Goal: Task Accomplishment & Management: Complete application form

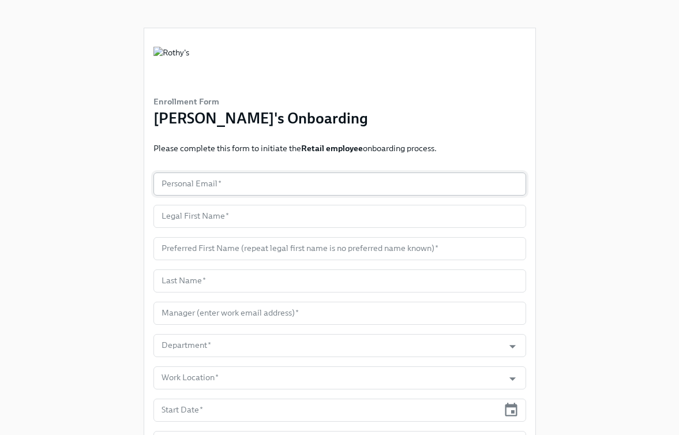
click at [201, 185] on input "text" at bounding box center [339, 183] width 373 height 23
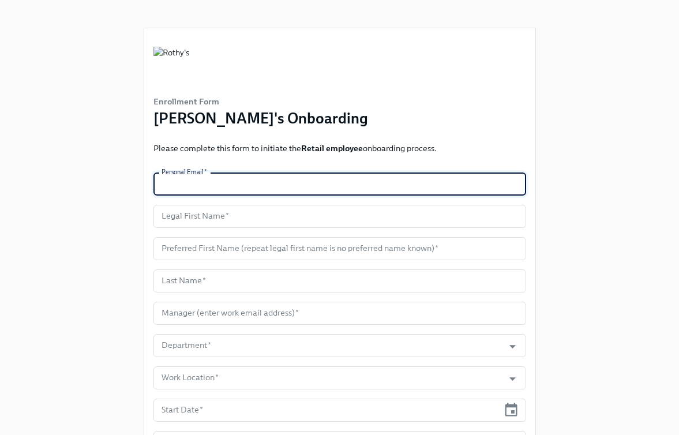
paste input "cbeauty300@gmail.com"
type input "cbeauty300@gmail.com"
click at [284, 217] on input "text" at bounding box center [339, 216] width 373 height 23
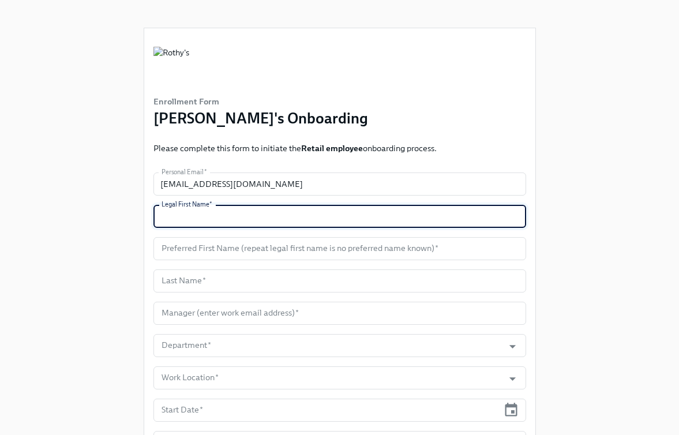
paste input "Teketa"
type input "Teketa"
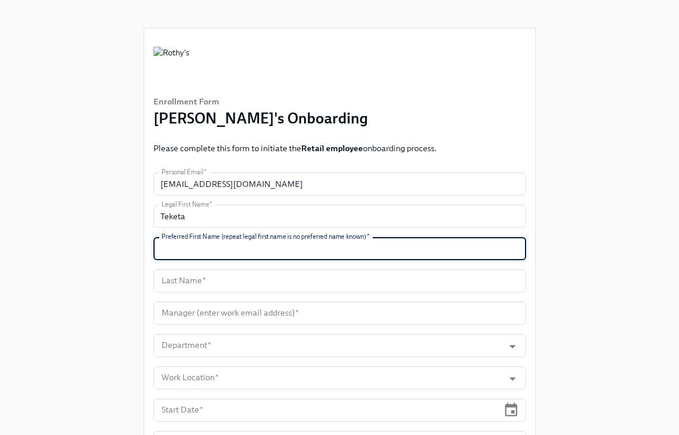
click at [291, 254] on input "text" at bounding box center [339, 248] width 373 height 23
paste input "Teketa"
type input "Teketa"
click at [253, 279] on input "text" at bounding box center [339, 280] width 373 height 23
paste input "Davis"
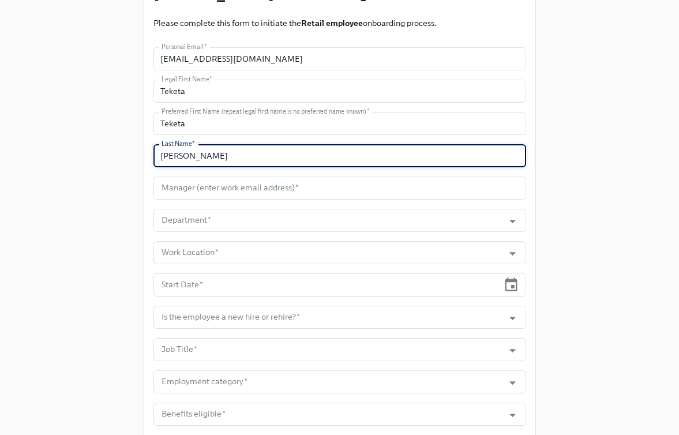
scroll to position [129, 0]
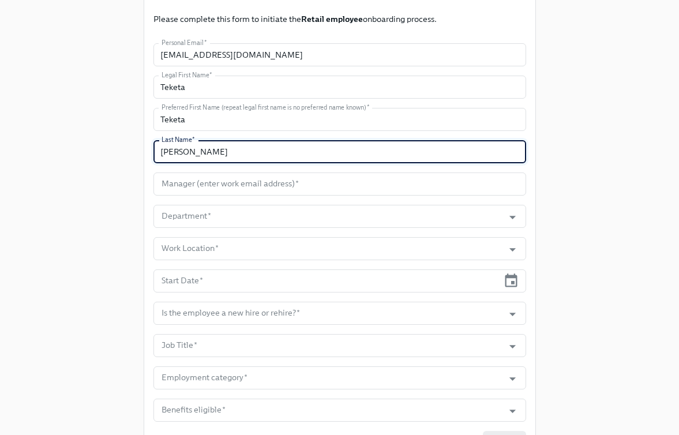
type input "Davis"
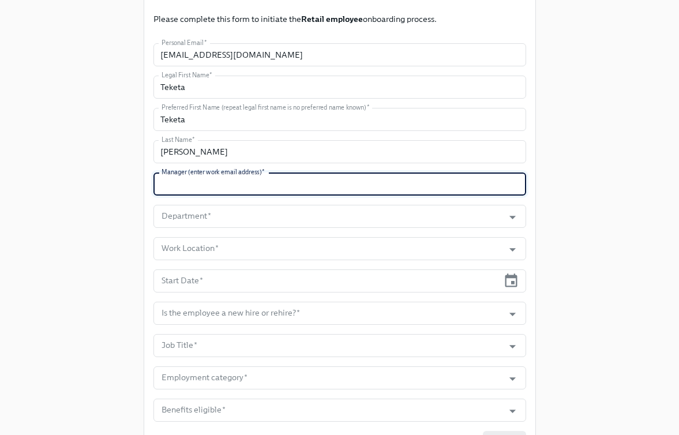
click at [301, 178] on input "text" at bounding box center [339, 183] width 373 height 23
paste input "kimberlyforlenza@rothys.com"
type input "kimberlyforlenza@rothys.com"
click at [292, 217] on input "Department   *" at bounding box center [328, 216] width 339 height 23
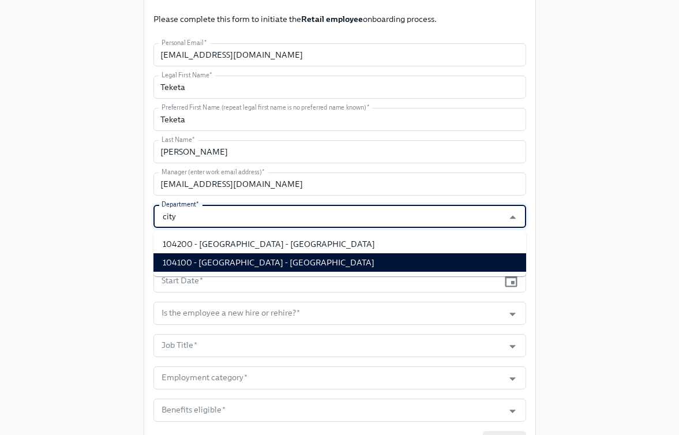
click at [303, 258] on li "104100 - City Place - FL" at bounding box center [339, 262] width 373 height 18
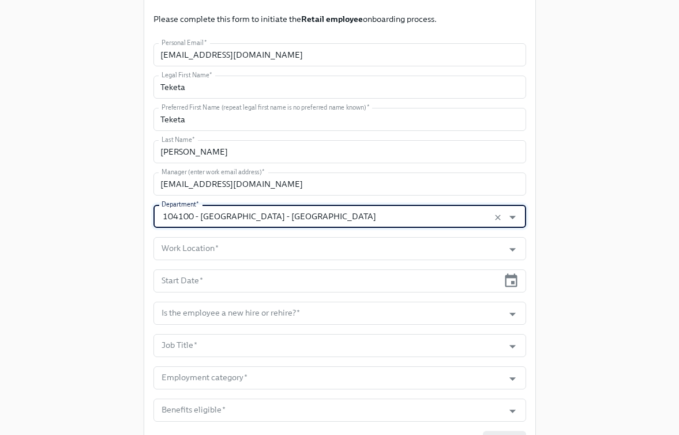
type input "104100 - City Place - FL"
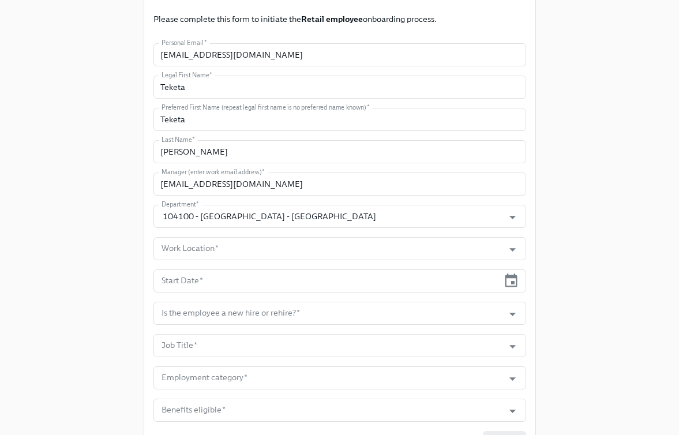
click at [291, 262] on form "Personal Email   * cbeauty300@gmail.com Personal Email * Legal First Name   * T…" at bounding box center [339, 248] width 373 height 411
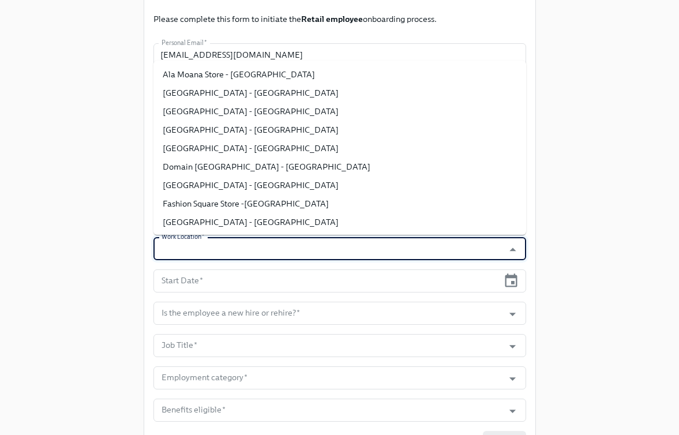
click at [291, 251] on input "Work Location   *" at bounding box center [328, 248] width 339 height 23
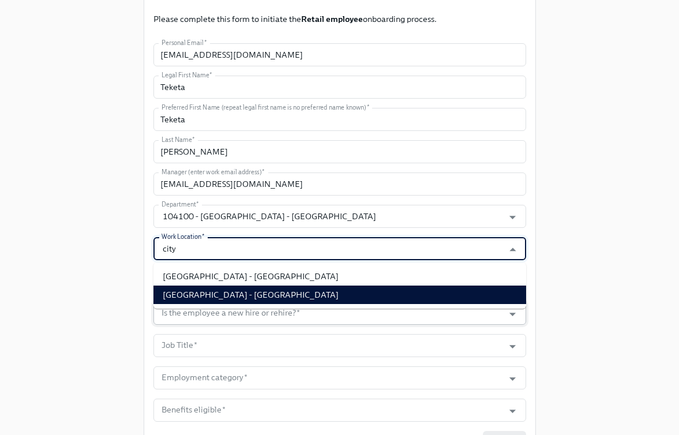
type input "city"
click at [291, 311] on form "Personal Email   * cbeauty300@gmail.com Personal Email * Legal First Name   * T…" at bounding box center [339, 248] width 373 height 411
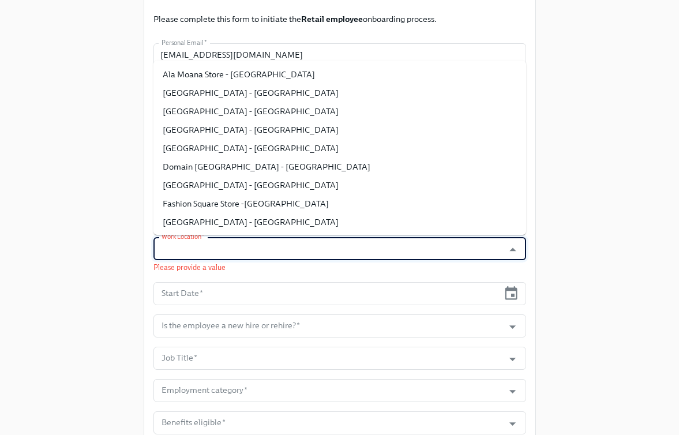
click at [295, 256] on input "Work Location   *" at bounding box center [328, 248] width 339 height 23
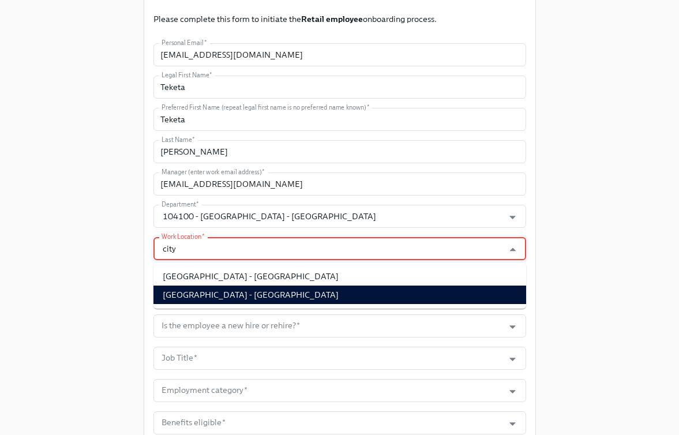
click at [298, 291] on li "City Place - FL" at bounding box center [339, 294] width 373 height 18
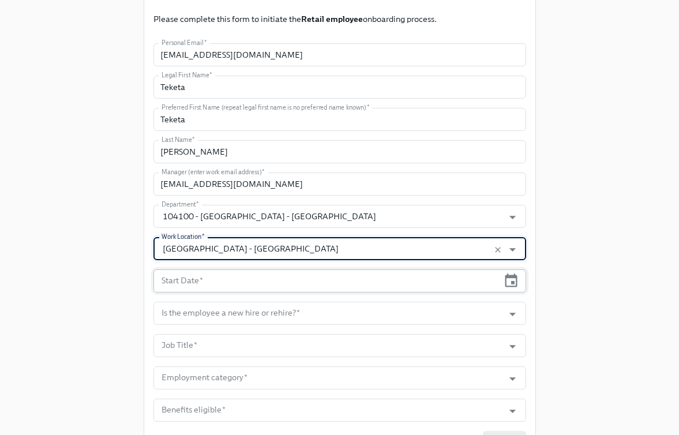
type input "City Place - FL"
click at [304, 287] on input "text" at bounding box center [325, 280] width 345 height 23
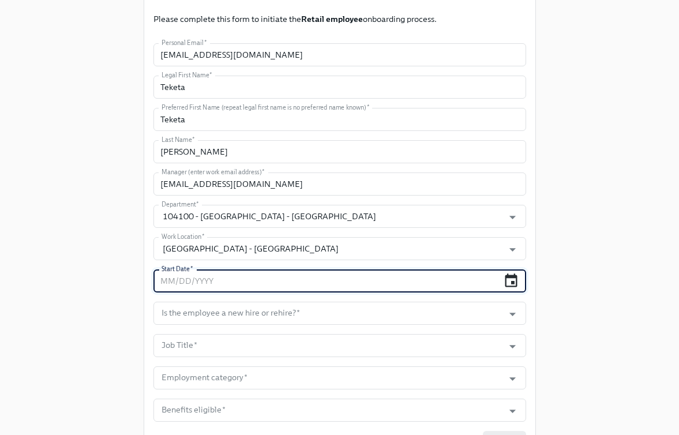
click at [510, 279] on icon "button" at bounding box center [511, 281] width 16 height 16
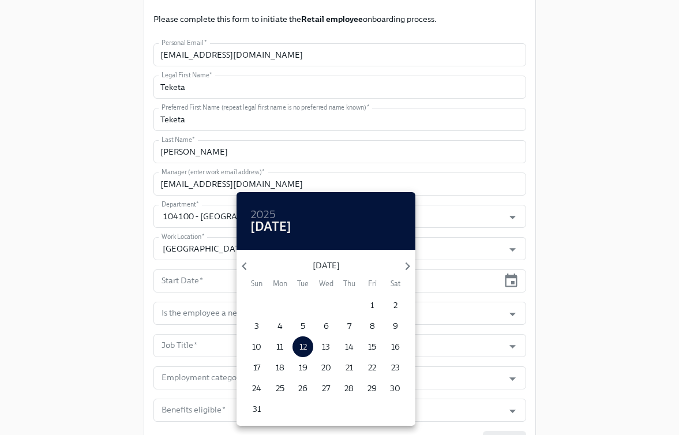
click at [349, 364] on p "21" at bounding box center [348, 368] width 7 height 12
type input "08/21/2025"
click at [541, 320] on div at bounding box center [339, 217] width 679 height 435
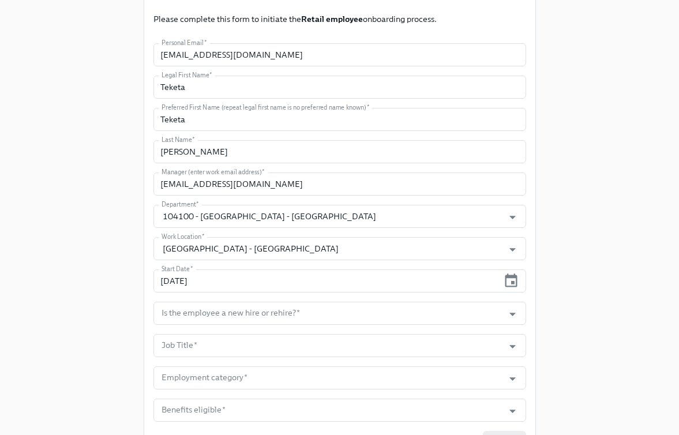
click at [507, 317] on icon "Open" at bounding box center [513, 314] width 16 height 16
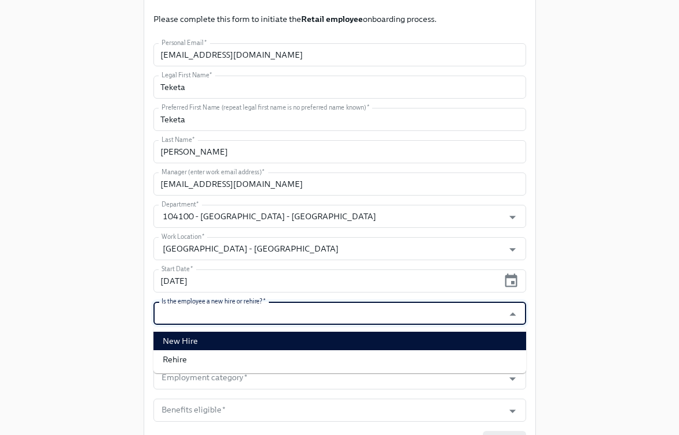
click at [487, 337] on li "New Hire" at bounding box center [339, 341] width 373 height 18
type input "New Hire"
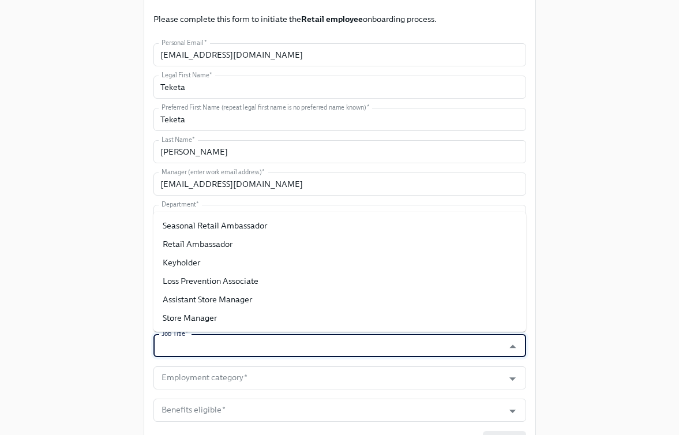
click at [460, 341] on input "Job Title   *" at bounding box center [328, 345] width 339 height 23
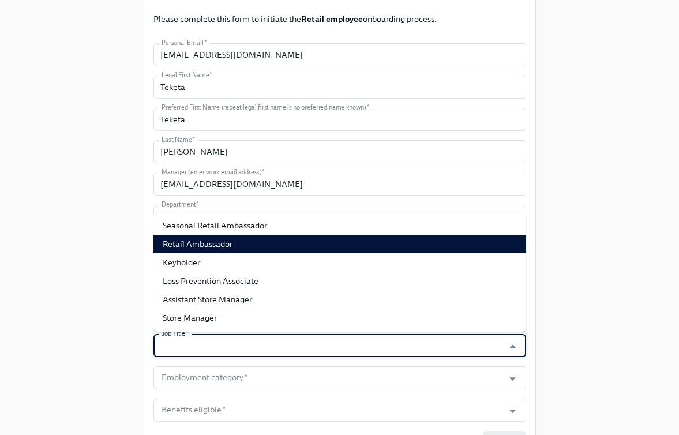
click at [445, 240] on li "Retail Ambassador" at bounding box center [339, 244] width 373 height 18
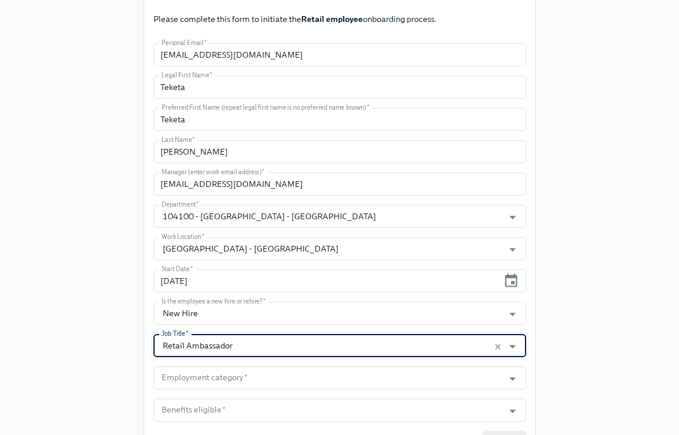
click at [379, 329] on form "Personal Email   * cbeauty300@gmail.com Personal Email * Legal First Name   * T…" at bounding box center [339, 248] width 373 height 411
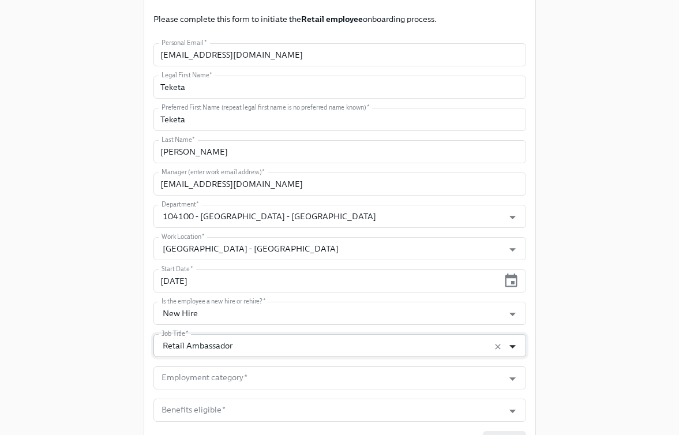
click at [512, 341] on icon "Open" at bounding box center [513, 347] width 16 height 16
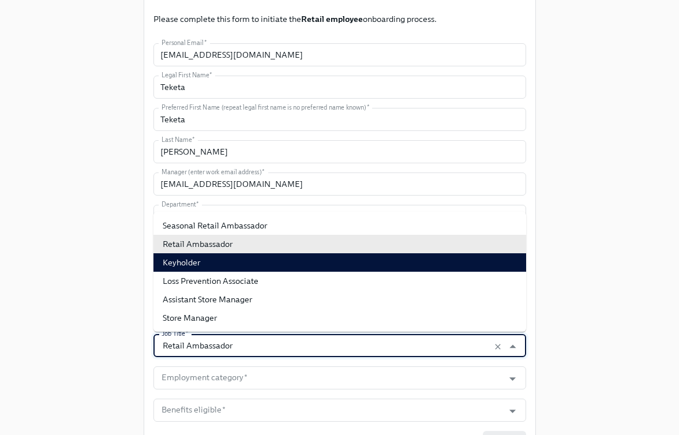
click at [453, 256] on li "Keyholder" at bounding box center [339, 262] width 373 height 18
type input "Keyholder"
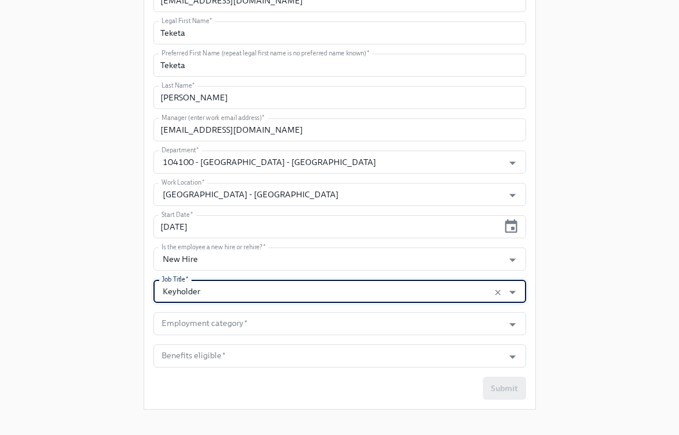
scroll to position [195, 0]
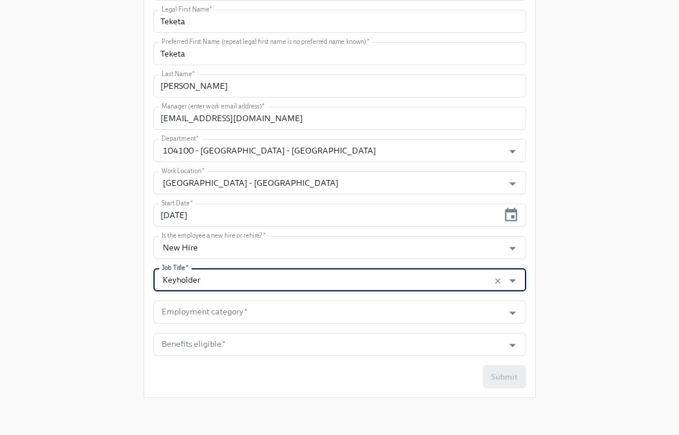
click at [508, 298] on form "Personal Email   * cbeauty300@gmail.com Personal Email * Legal First Name   * T…" at bounding box center [339, 183] width 373 height 411
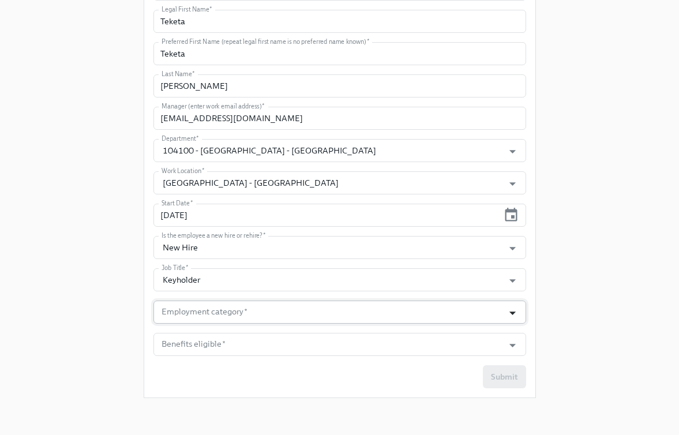
click at [508, 312] on icon "Open" at bounding box center [513, 313] width 16 height 16
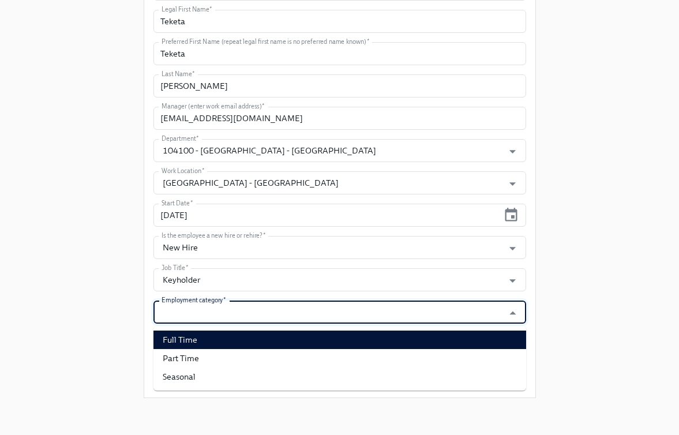
click at [453, 344] on li "Full Time" at bounding box center [339, 339] width 373 height 18
type input "Full Time"
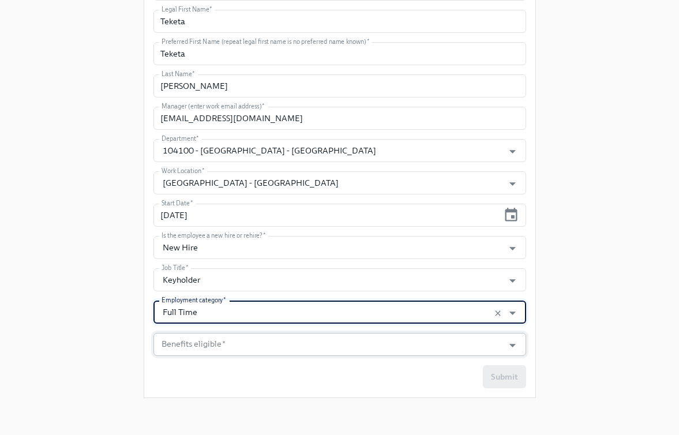
click at [449, 353] on input "Benefits eligible   *" at bounding box center [328, 344] width 339 height 23
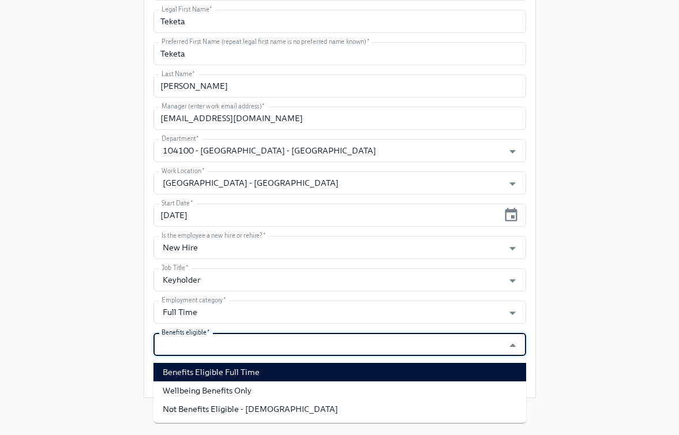
click at [412, 380] on li "Benefits Eligible Full Time" at bounding box center [339, 372] width 373 height 18
type input "Benefits Eligible Full Time"
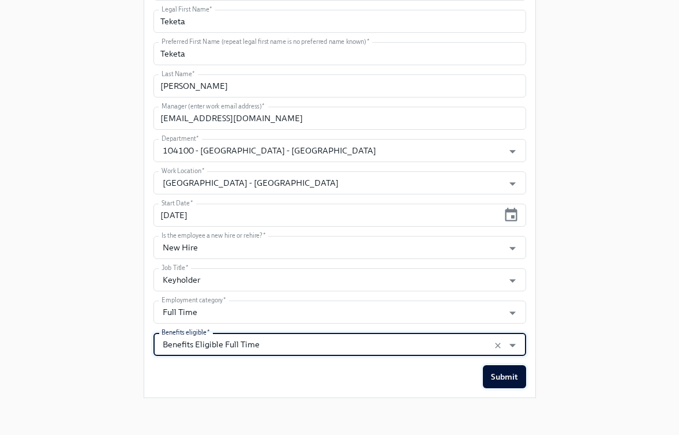
click at [495, 375] on span "Submit" at bounding box center [504, 377] width 27 height 12
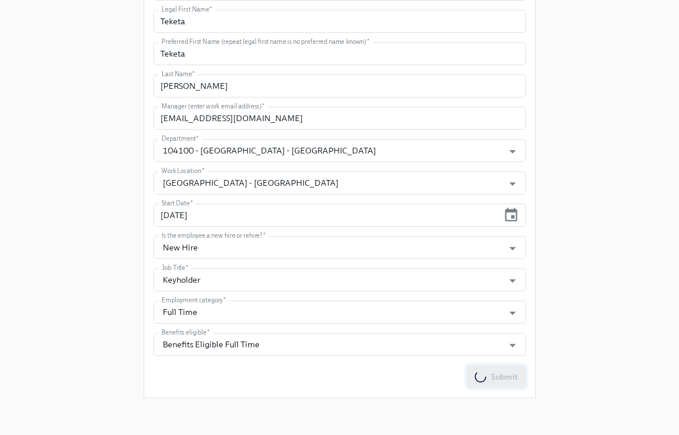
scroll to position [0, 0]
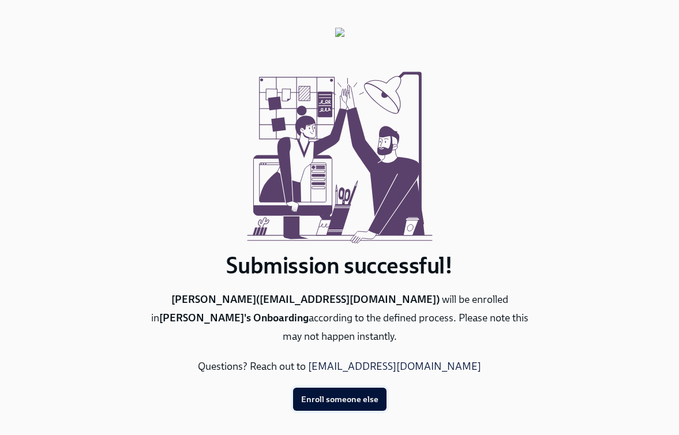
click at [336, 393] on span "Enroll someone else" at bounding box center [339, 399] width 77 height 12
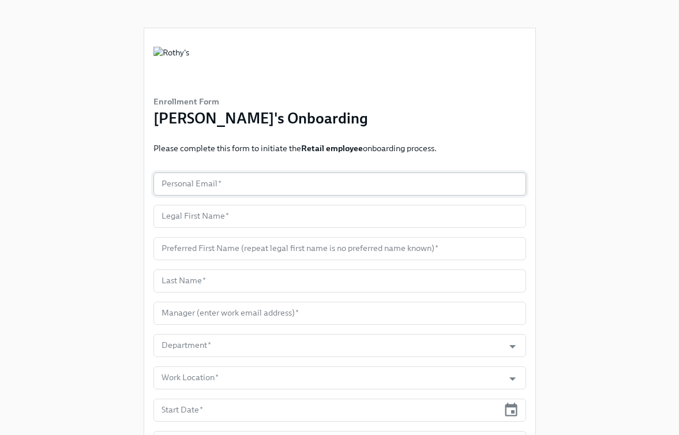
click at [287, 182] on input "text" at bounding box center [339, 183] width 373 height 23
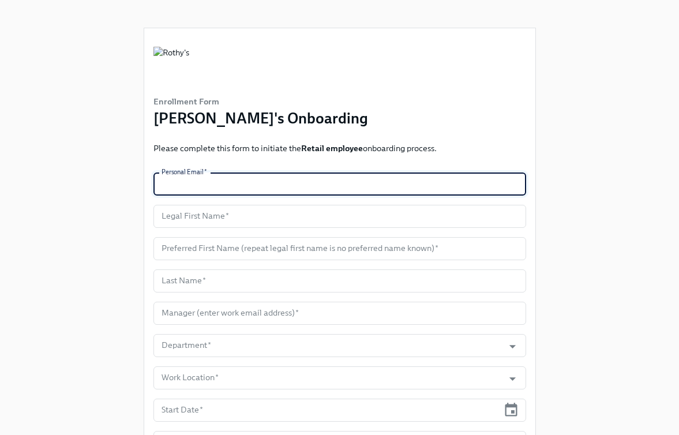
paste input "louiecastillo302@gmail.com"
type input "louiecastillo302@gmail.com"
click at [254, 222] on input "text" at bounding box center [339, 216] width 373 height 23
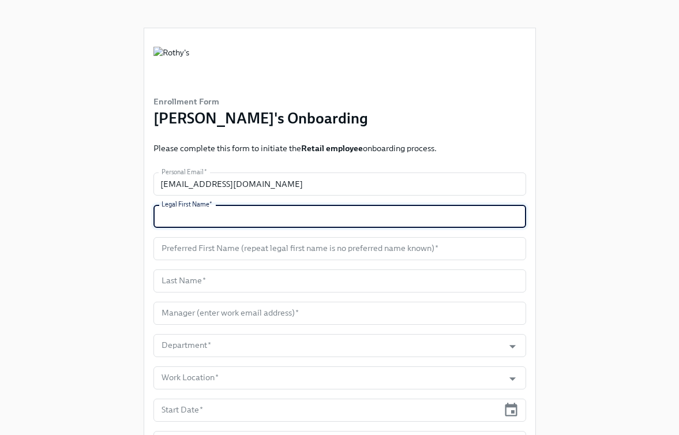
paste input "Louie"
type input "Louie"
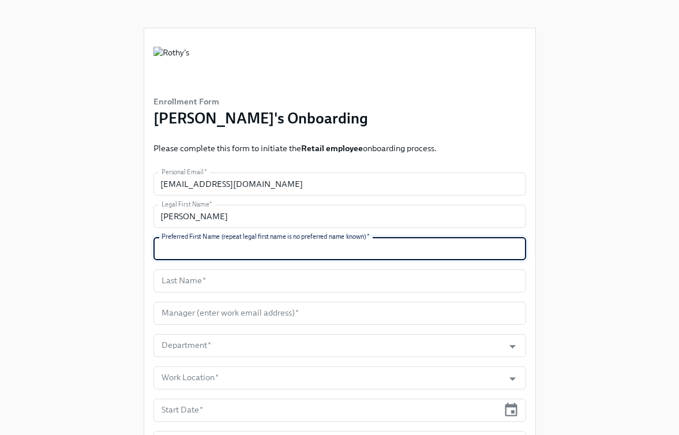
click at [250, 247] on input "text" at bounding box center [339, 248] width 373 height 23
paste input "Louie"
type input "Louie"
click at [260, 281] on input "text" at bounding box center [339, 280] width 373 height 23
paste input "Castillo"
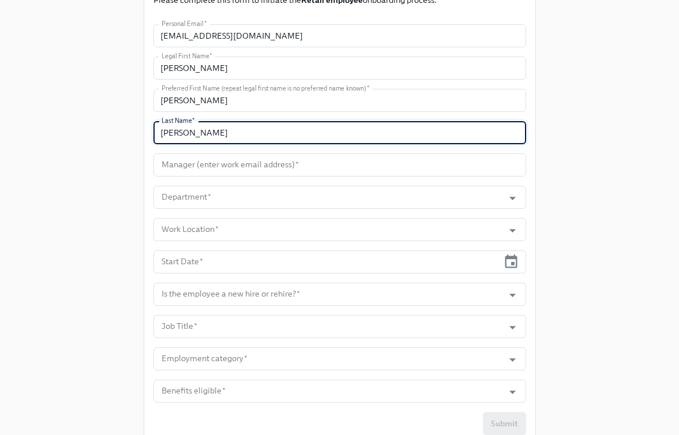
scroll to position [153, 0]
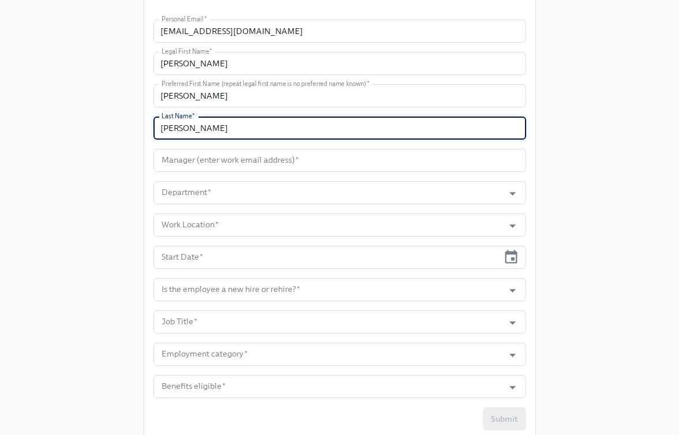
type input "Castillo"
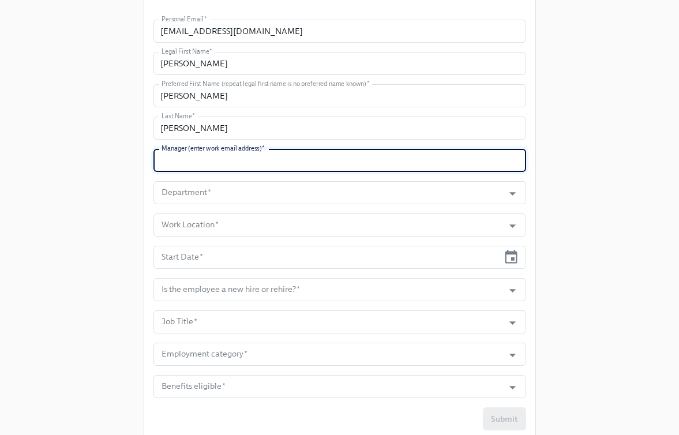
click at [257, 164] on input "text" at bounding box center [339, 160] width 373 height 23
paste input "ravalos@rothys.com"
type input "ravalos@rothys.com"
click at [262, 193] on input "Department   *" at bounding box center [328, 192] width 339 height 23
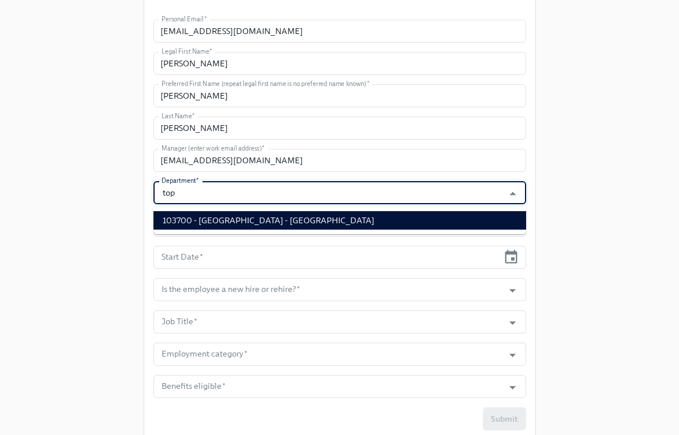
click at [270, 220] on li "103700 - Westfield Topanga - CA" at bounding box center [339, 220] width 373 height 18
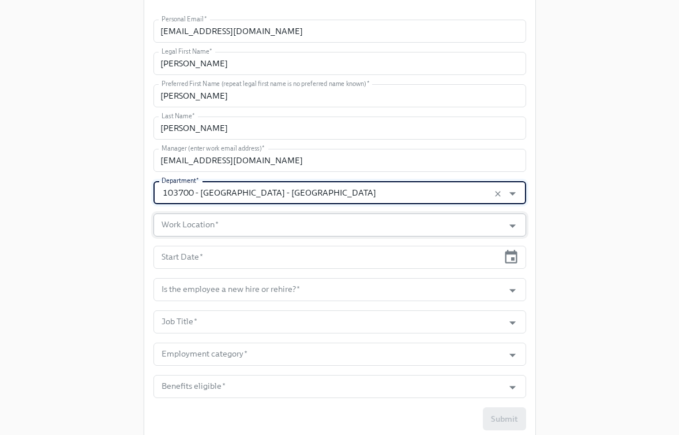
type input "103700 - Westfield Topanga - CA"
click at [261, 220] on input "Work Location   *" at bounding box center [328, 224] width 339 height 23
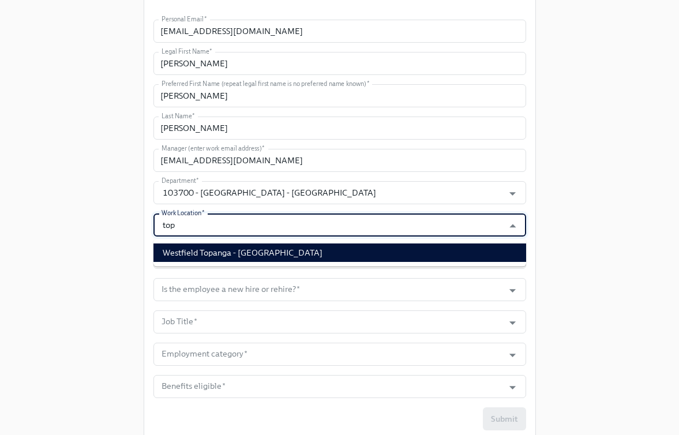
click at [266, 247] on li "Westfield Topanga - CA" at bounding box center [339, 252] width 373 height 18
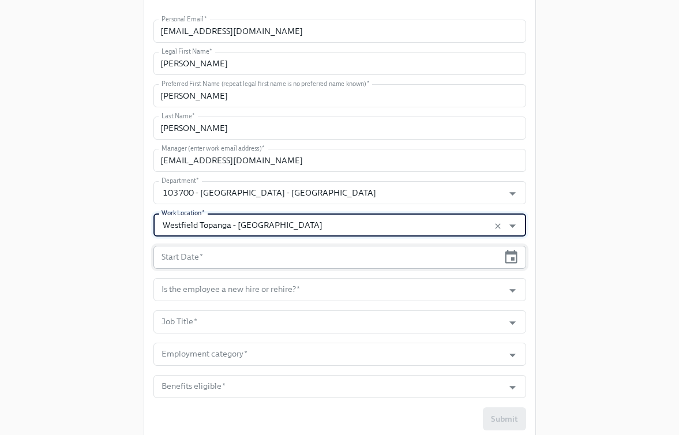
type input "Westfield Topanga - CA"
click at [270, 256] on input "text" at bounding box center [325, 257] width 345 height 23
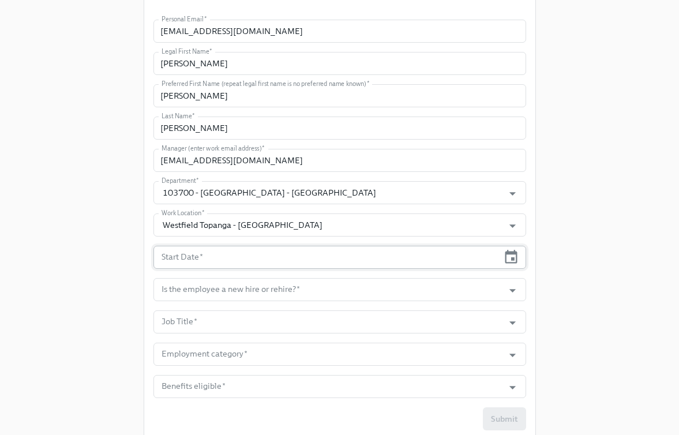
click at [518, 257] on div "Start Date *" at bounding box center [339, 257] width 373 height 23
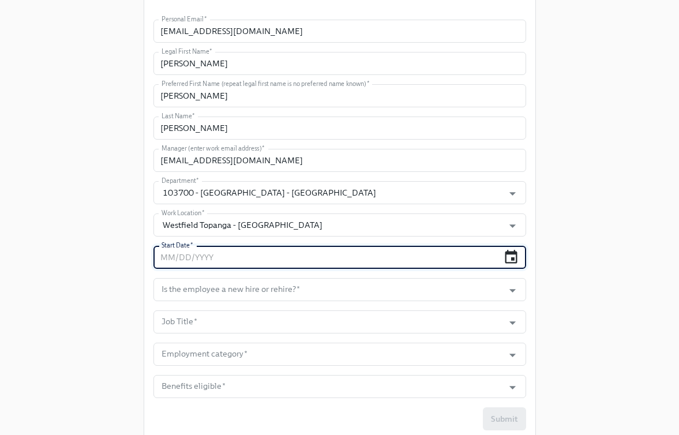
click at [518, 257] on icon "button" at bounding box center [511, 257] width 16 height 16
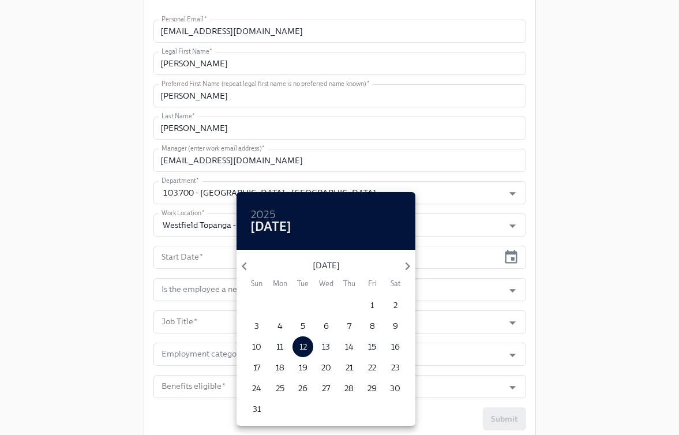
click at [278, 385] on p "25" at bounding box center [280, 388] width 9 height 12
type input "08/25/2025"
click at [557, 328] on div at bounding box center [339, 217] width 679 height 435
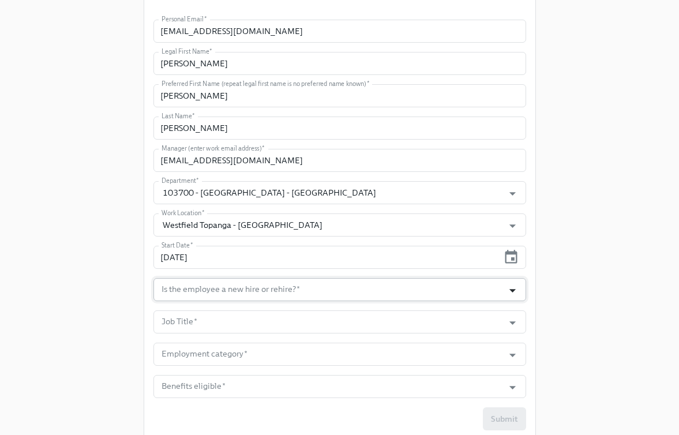
click at [517, 289] on icon "Open" at bounding box center [513, 291] width 16 height 16
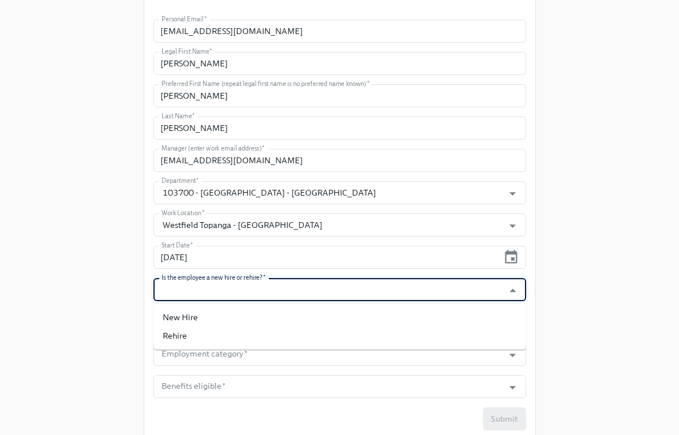
click at [509, 306] on ul "New Hire Rehire" at bounding box center [339, 326] width 373 height 46
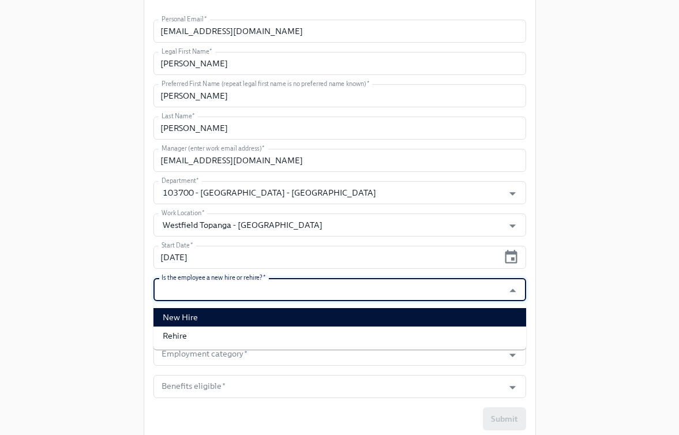
click at [510, 324] on li "New Hire" at bounding box center [339, 317] width 373 height 18
type input "New Hire"
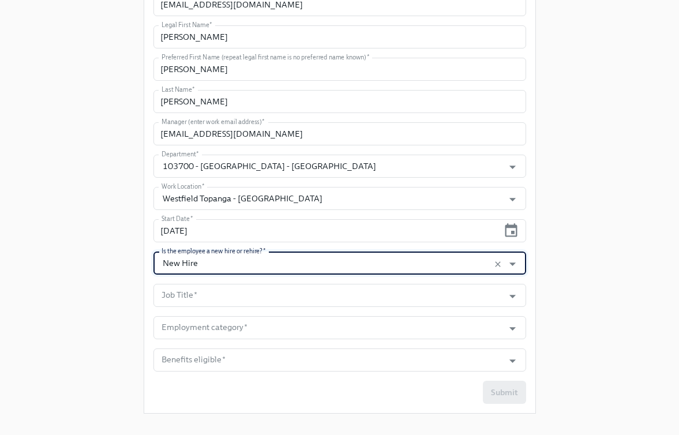
scroll to position [195, 0]
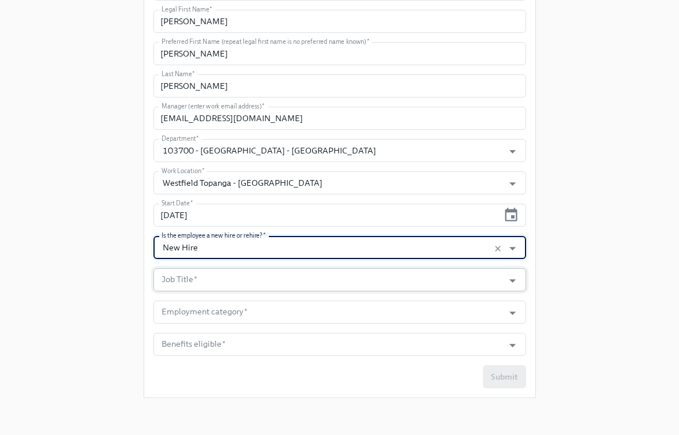
click at [401, 279] on input "Job Title   *" at bounding box center [328, 279] width 339 height 23
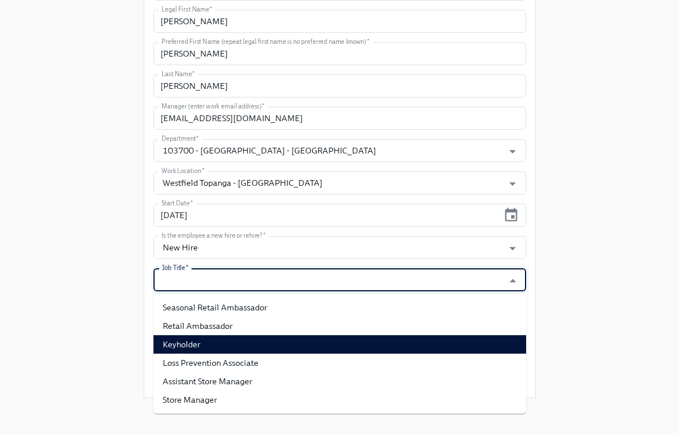
click at [398, 326] on li "Retail Ambassador" at bounding box center [339, 326] width 373 height 18
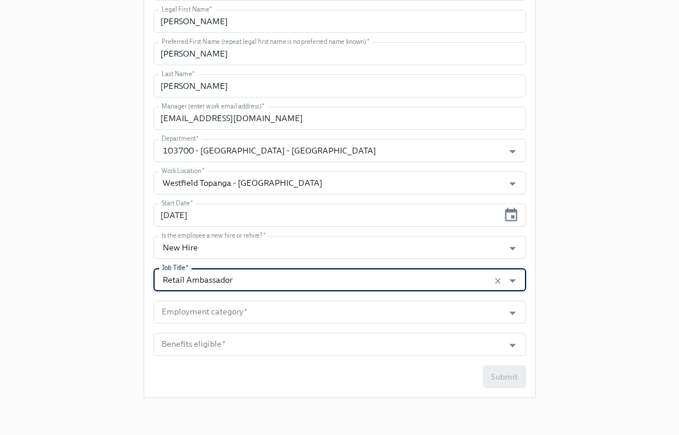
click at [264, 279] on input "Retail Ambassador" at bounding box center [328, 279] width 339 height 23
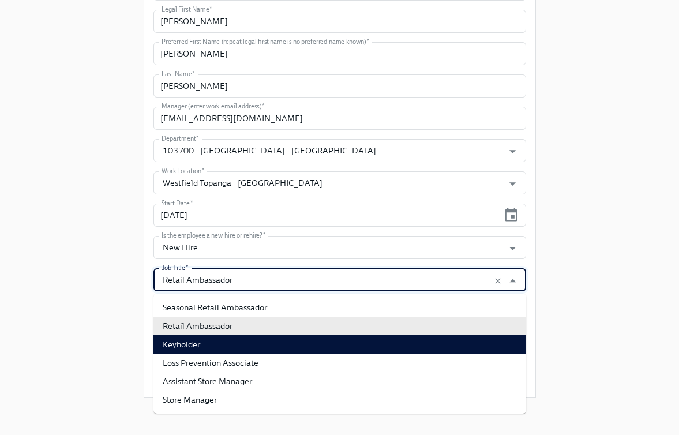
click at [258, 340] on li "Keyholder" at bounding box center [339, 344] width 373 height 18
type input "Keyholder"
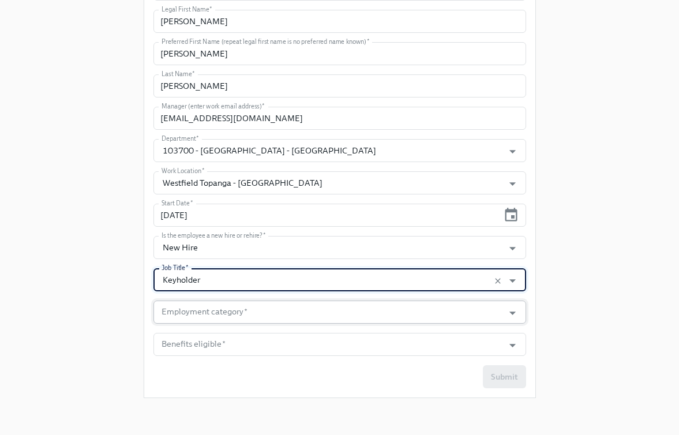
click at [266, 307] on input "Employment category   *" at bounding box center [328, 311] width 339 height 23
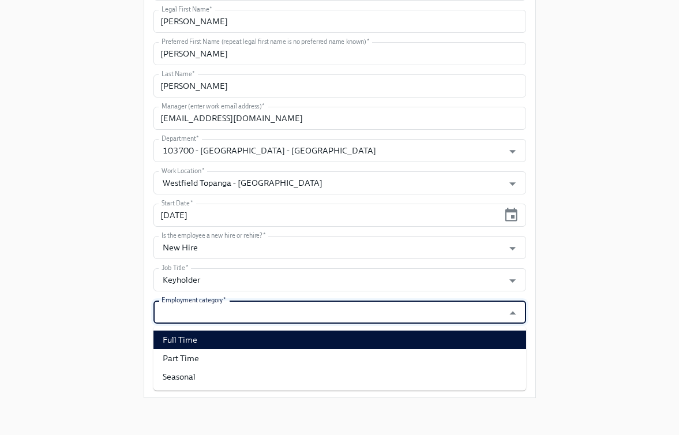
click at [266, 337] on li "Full Time" at bounding box center [339, 339] width 373 height 18
type input "Full Time"
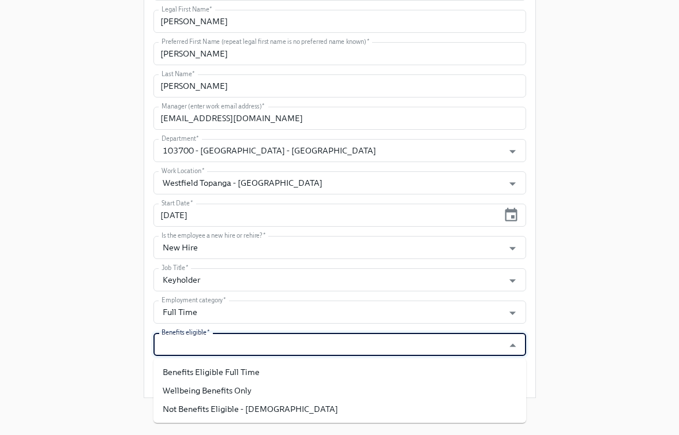
click at [264, 341] on input "Benefits eligible   *" at bounding box center [328, 344] width 339 height 23
click at [256, 369] on li "Benefits Eligible Full Time" at bounding box center [339, 372] width 373 height 18
type input "Benefits Eligible Full Time"
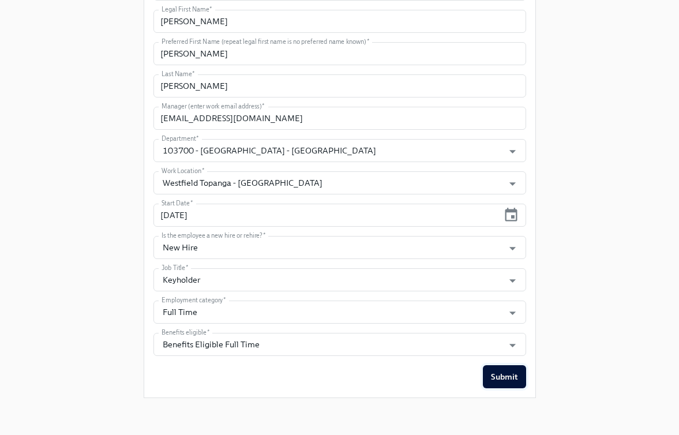
click at [509, 379] on span "Submit" at bounding box center [504, 377] width 27 height 12
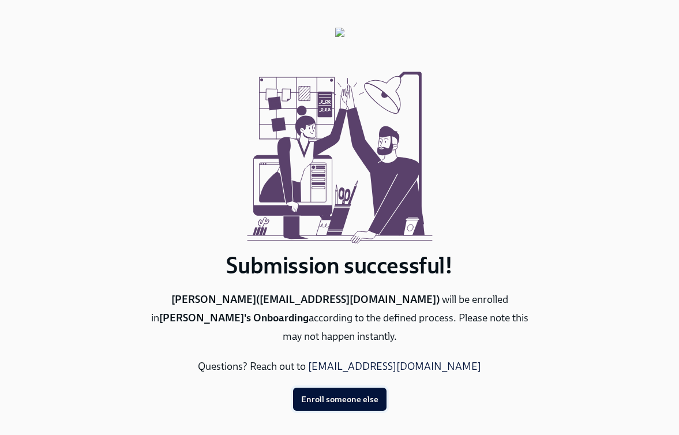
click at [321, 393] on span "Enroll someone else" at bounding box center [339, 399] width 77 height 12
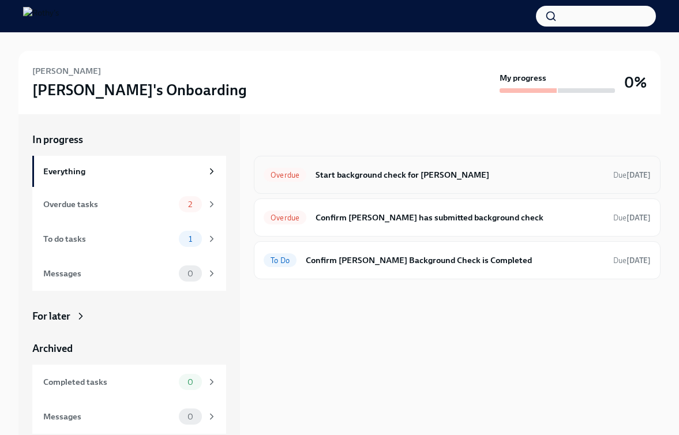
click at [374, 179] on h6 "Start background check for [PERSON_NAME]" at bounding box center [459, 174] width 288 height 13
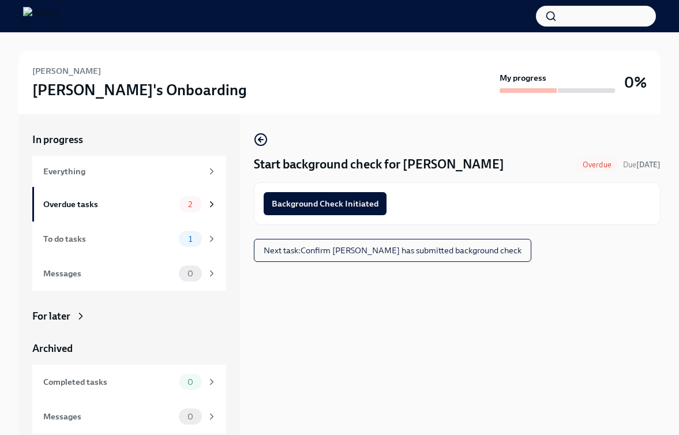
click at [324, 223] on div "Background Check Initiated" at bounding box center [457, 203] width 407 height 43
click at [325, 205] on span "Background Check Initiated" at bounding box center [325, 204] width 107 height 12
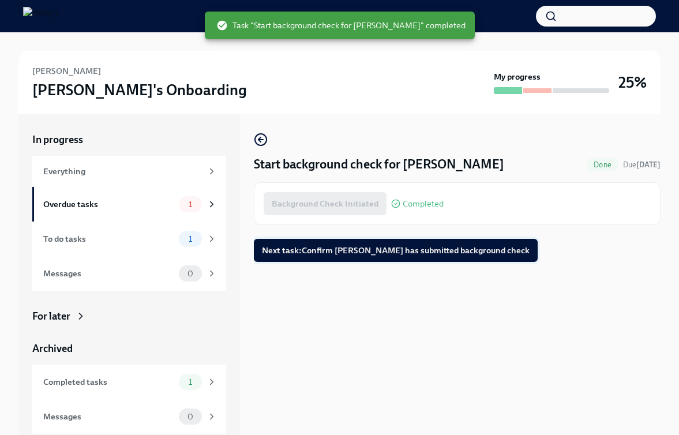
click at [320, 249] on span "Next task : Confirm Mike has submitted background check" at bounding box center [396, 251] width 268 height 12
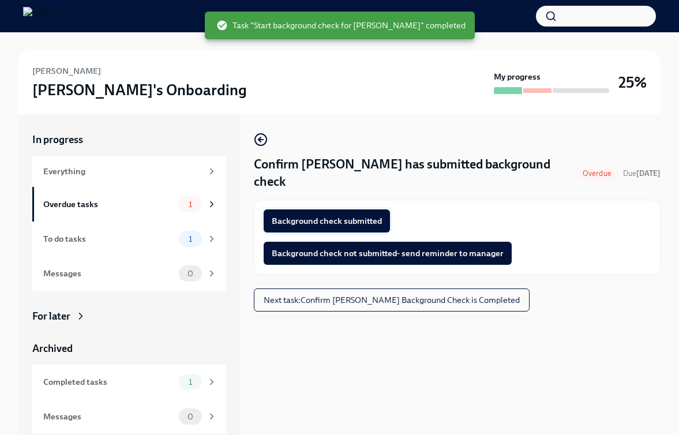
click at [329, 215] on span "Background check submitted" at bounding box center [327, 221] width 110 height 12
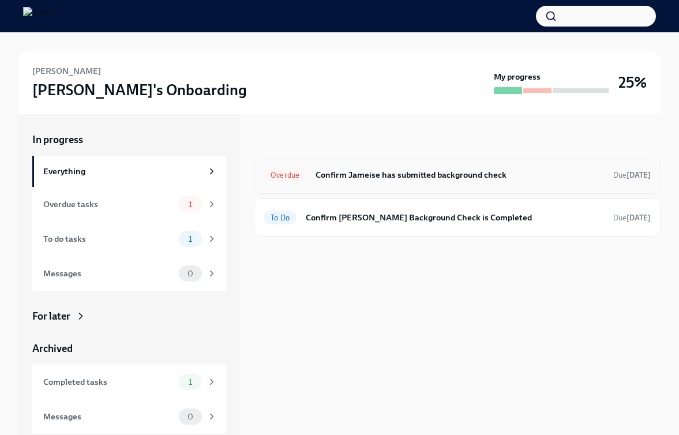
click at [344, 176] on h6 "Confirm Jameise has submitted background check" at bounding box center [459, 174] width 288 height 13
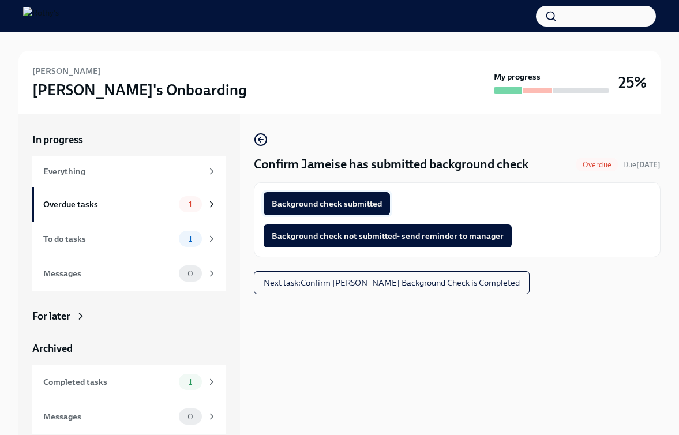
click at [339, 200] on span "Background check submitted" at bounding box center [327, 204] width 110 height 12
